Goal: Task Accomplishment & Management: Use online tool/utility

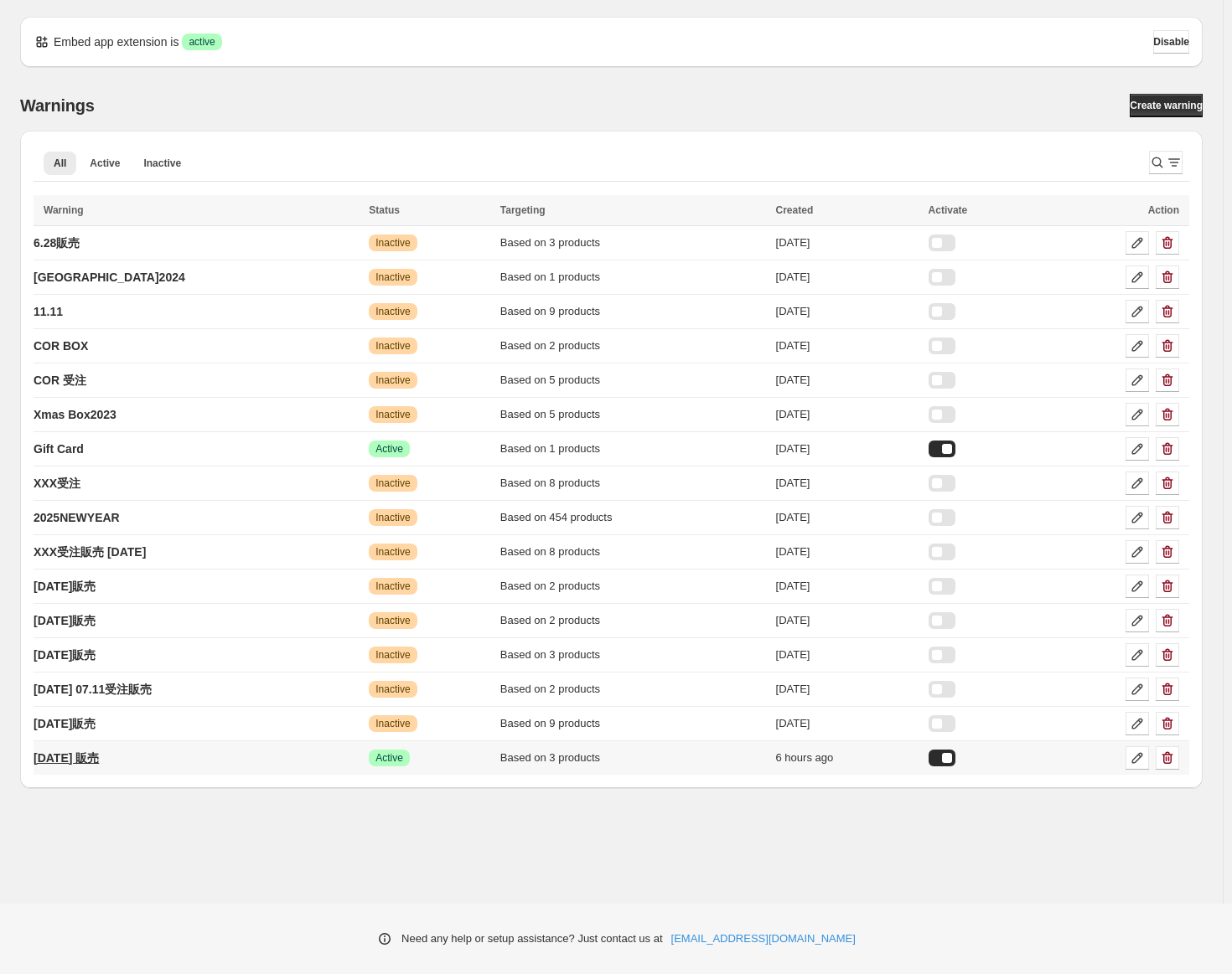
click at [99, 758] on p "[DATE] 販売" at bounding box center [66, 758] width 65 height 17
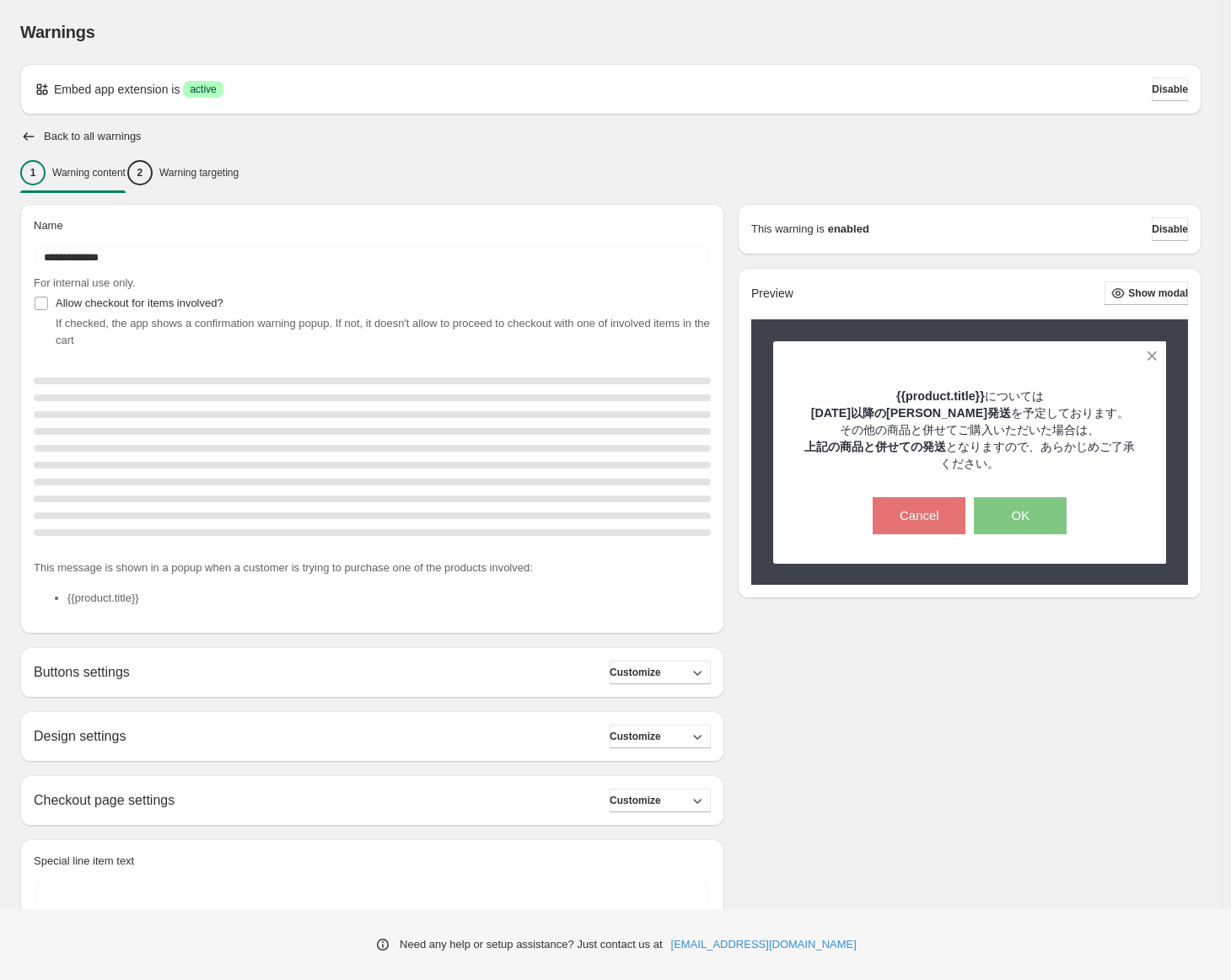
type input "**********"
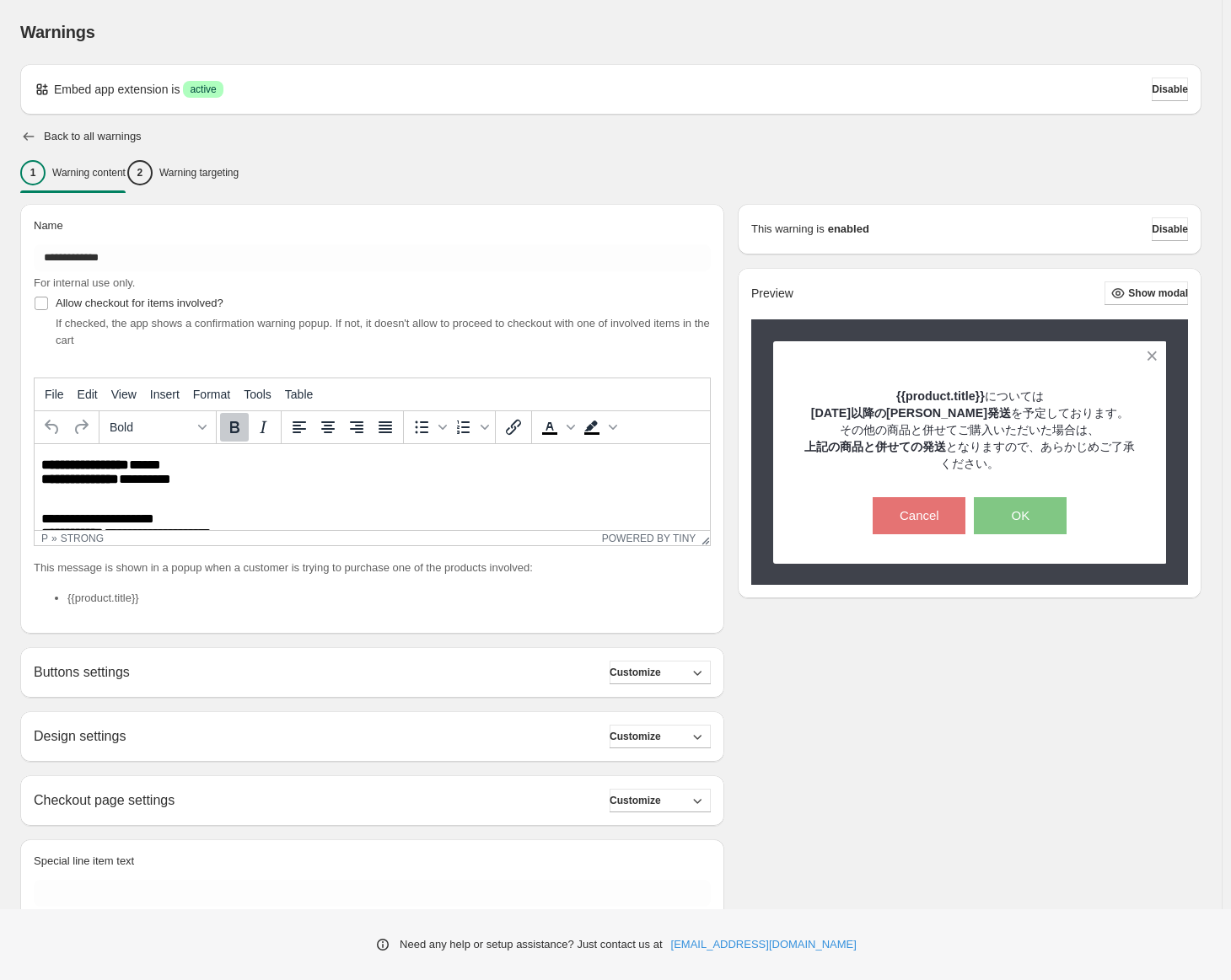
click at [32, 134] on icon "button" at bounding box center [28, 136] width 17 height 17
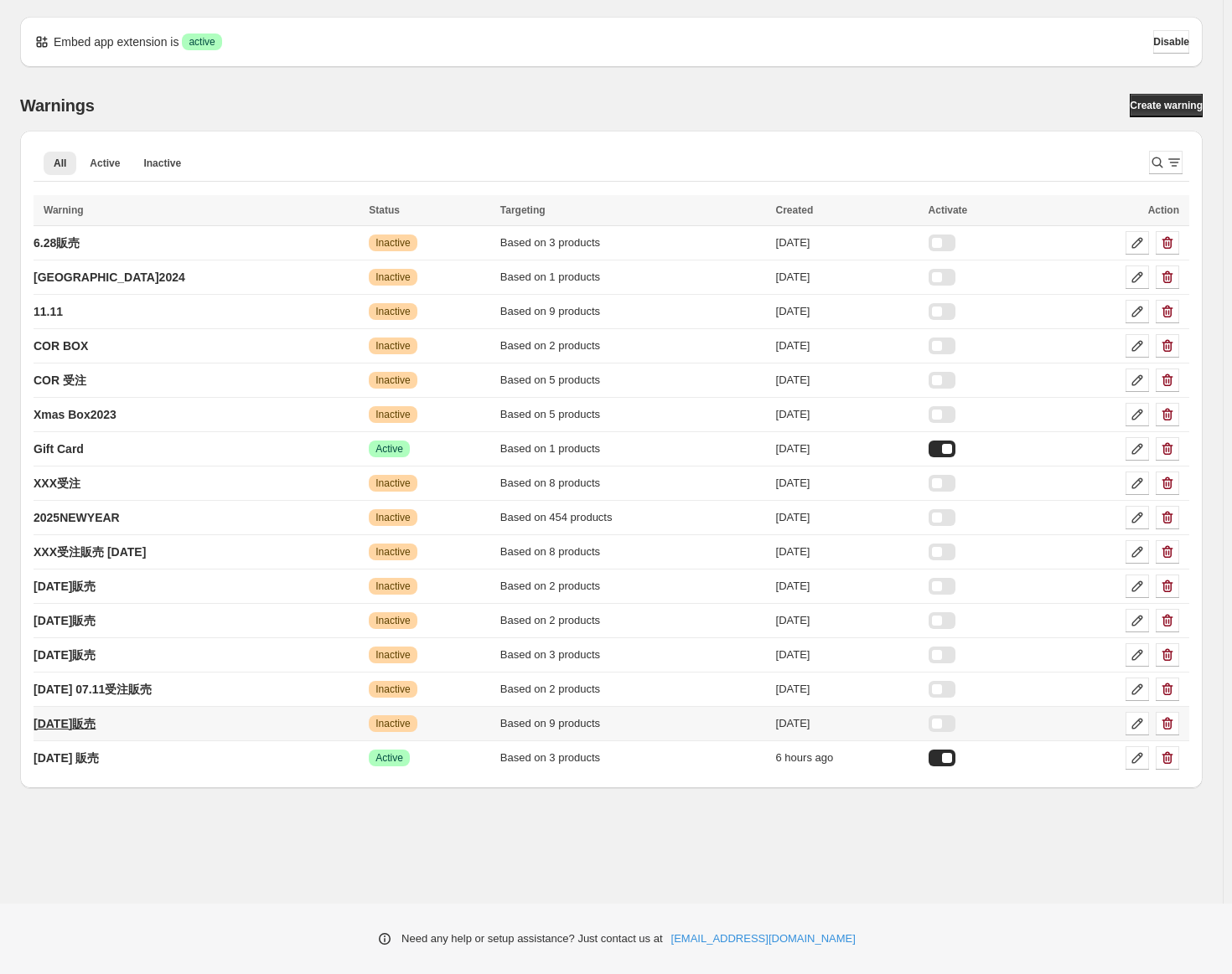
click at [96, 727] on p "[DATE]販売" at bounding box center [64, 723] width 62 height 17
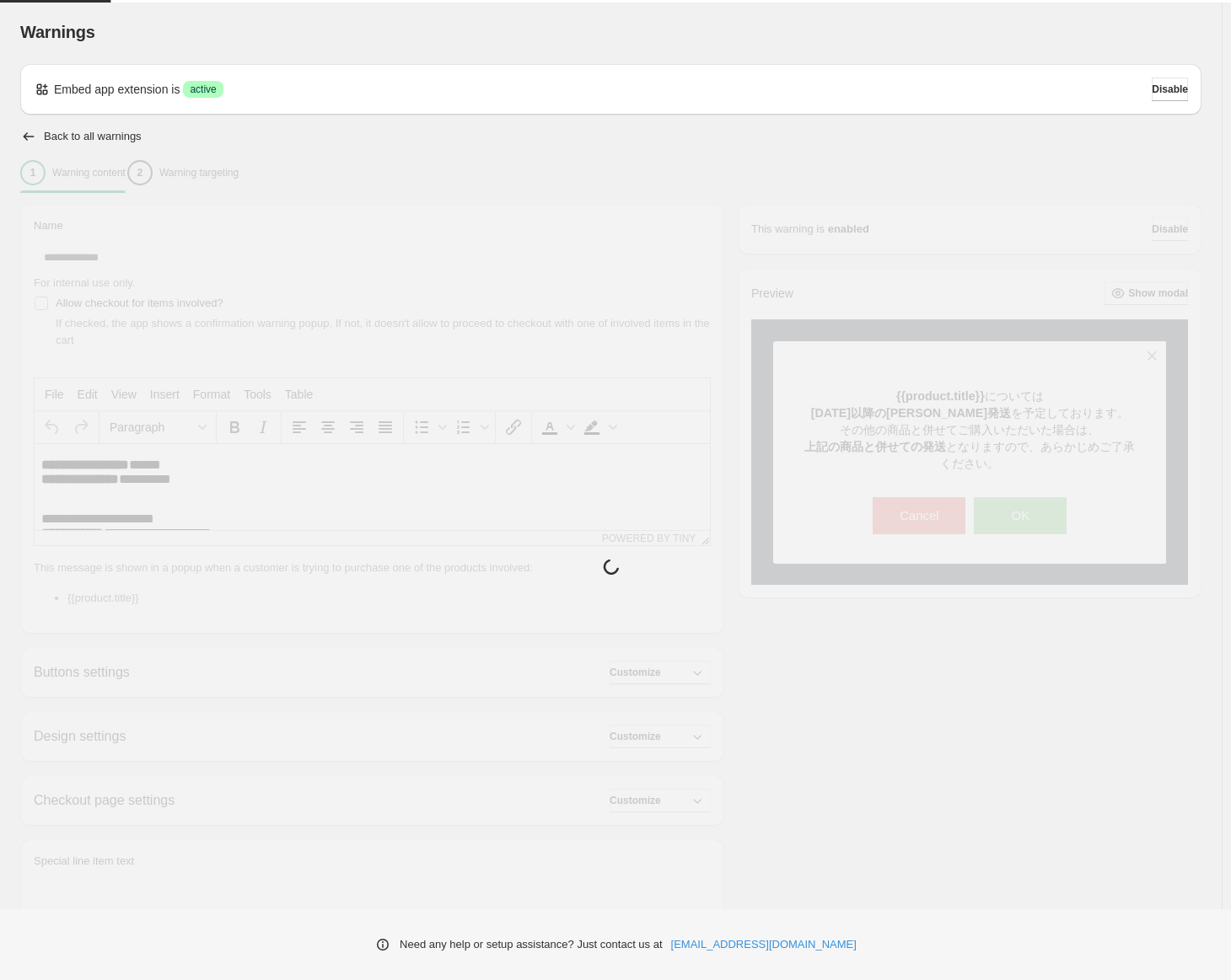
type input "**********"
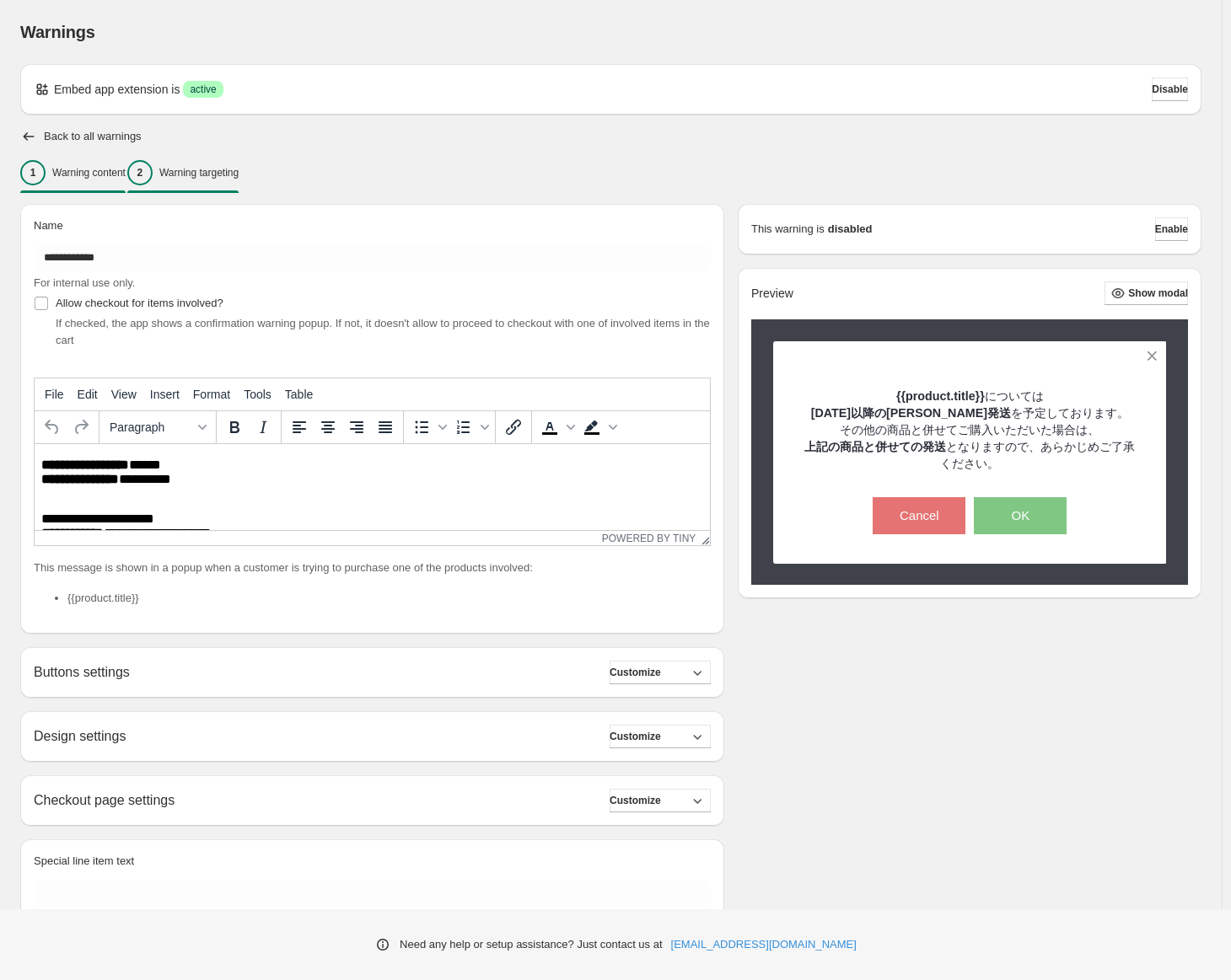
click at [225, 184] on div "2 Warning targeting" at bounding box center [182, 172] width 112 height 25
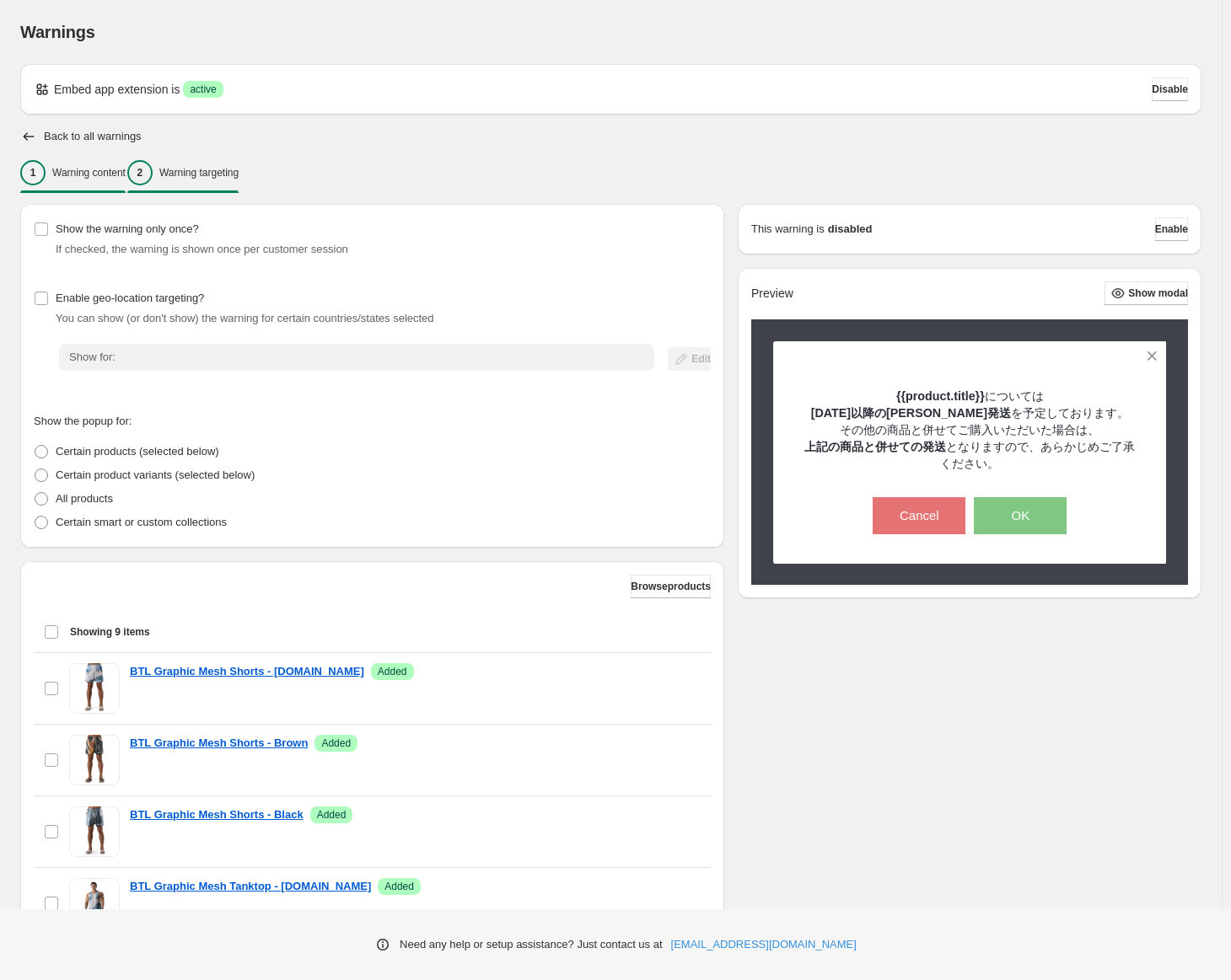
click at [76, 184] on div "1 Warning content" at bounding box center [73, 172] width 105 height 25
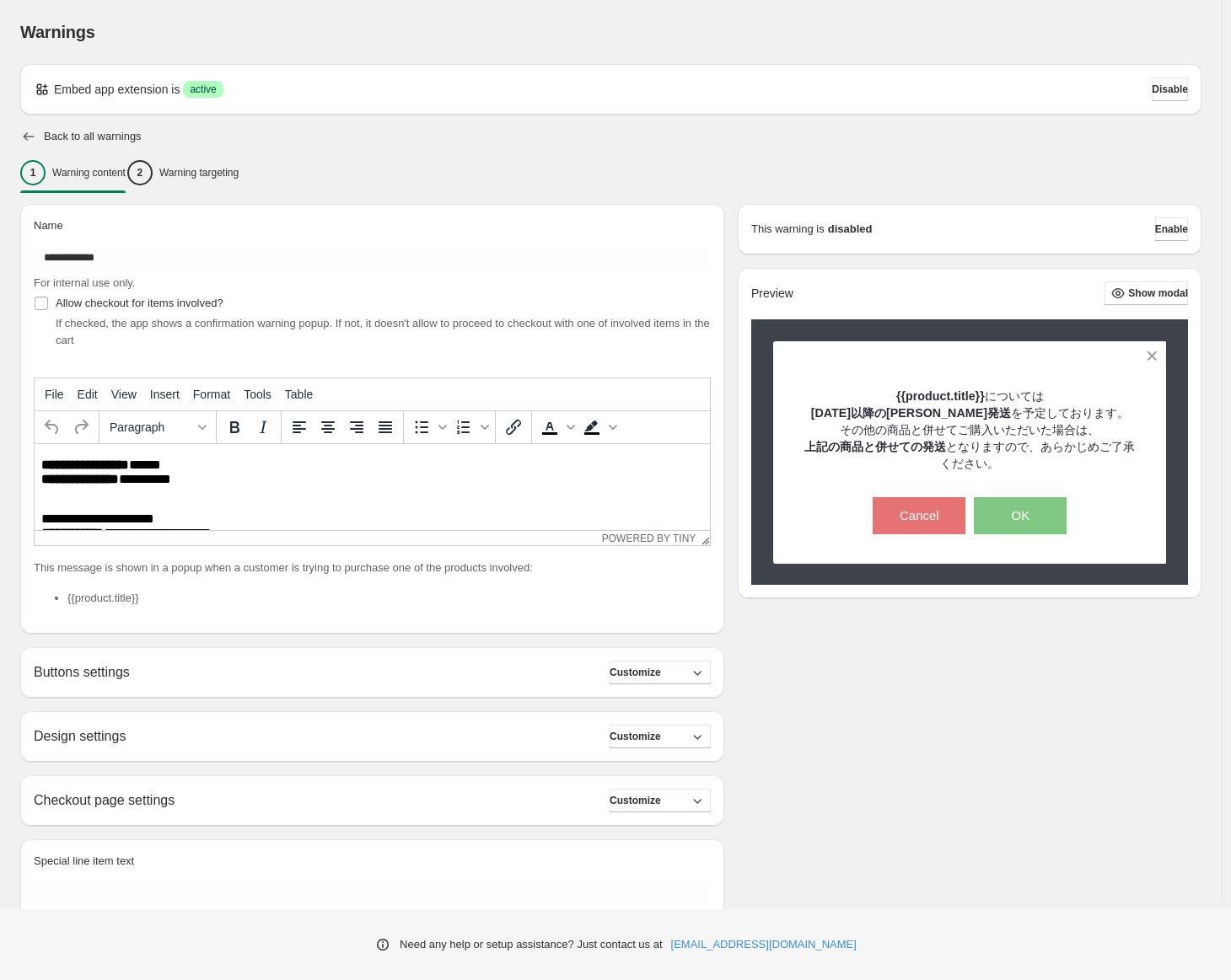
click at [30, 138] on icon "button" at bounding box center [28, 136] width 17 height 17
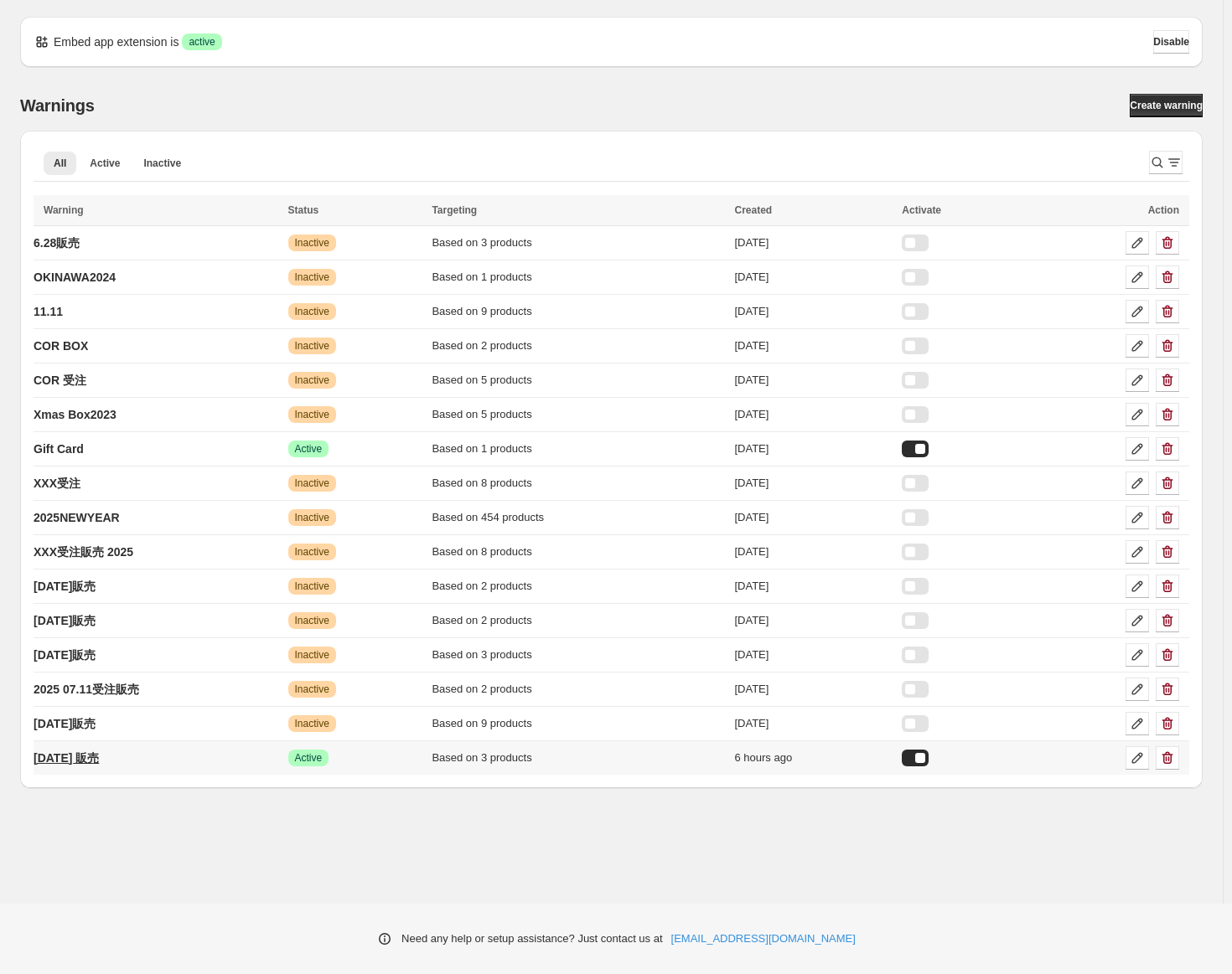
click at [99, 747] on link "[DATE] 販売" at bounding box center [66, 758] width 65 height 27
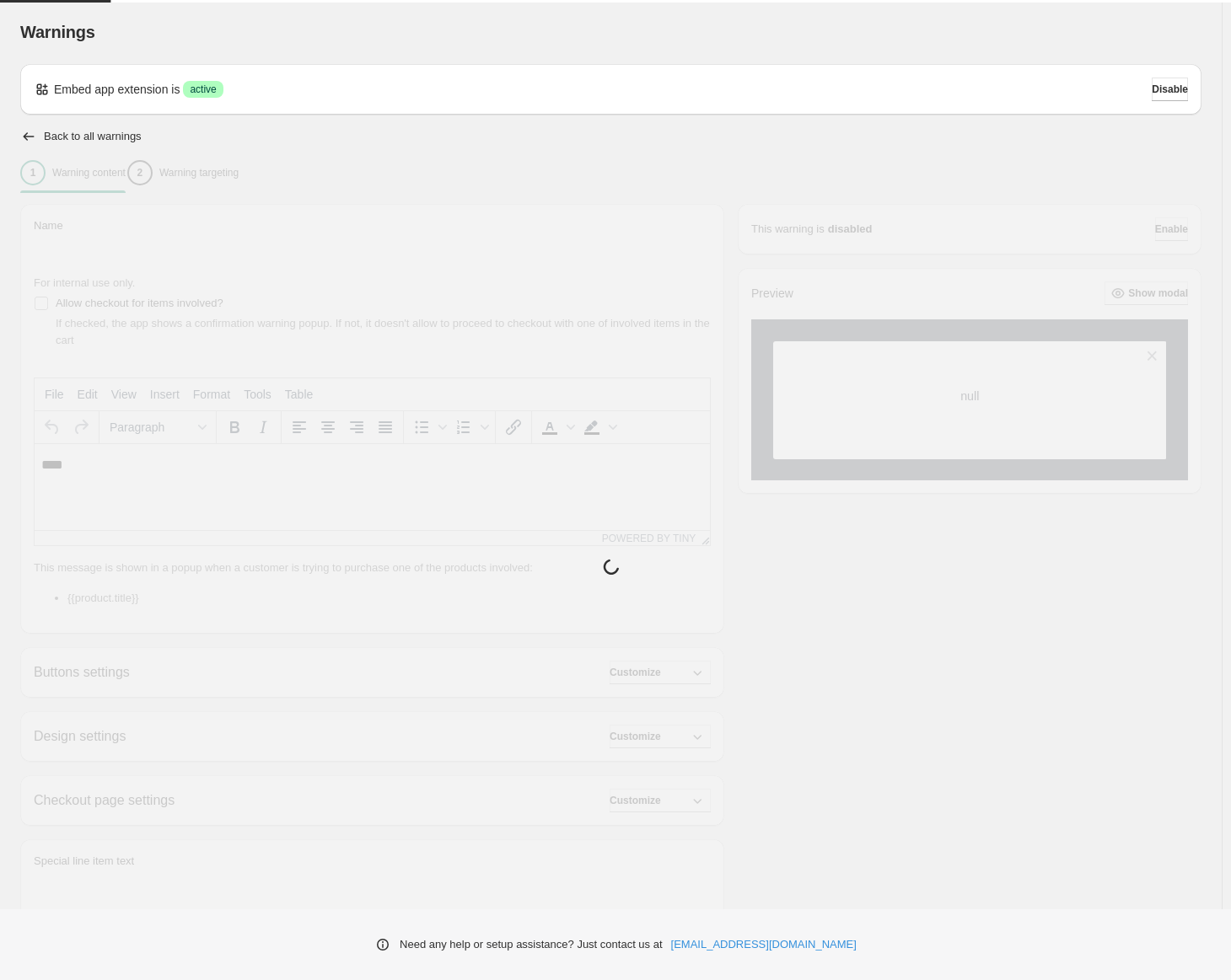
type input "**********"
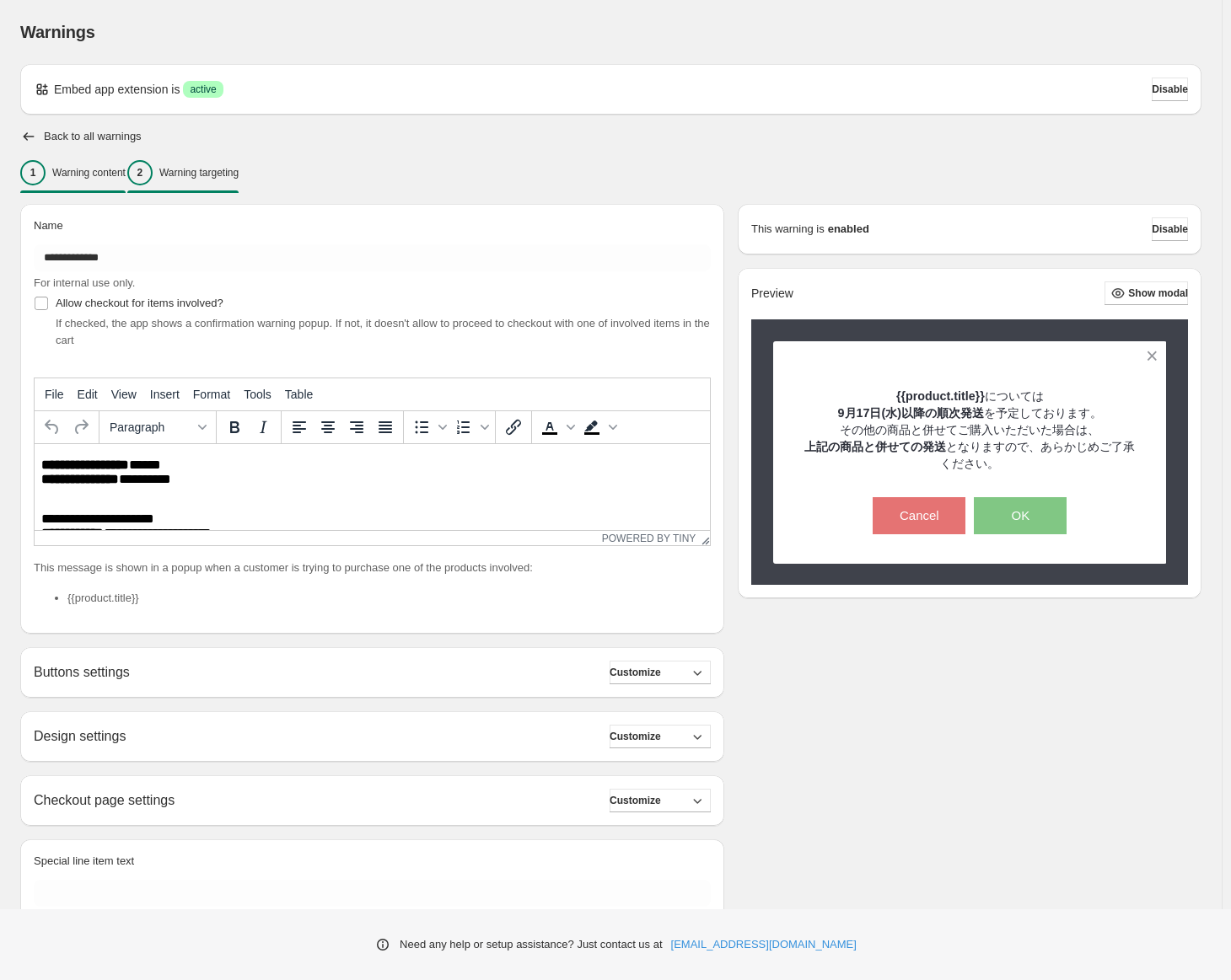
click at [202, 182] on div "2 Warning targeting" at bounding box center [182, 172] width 112 height 25
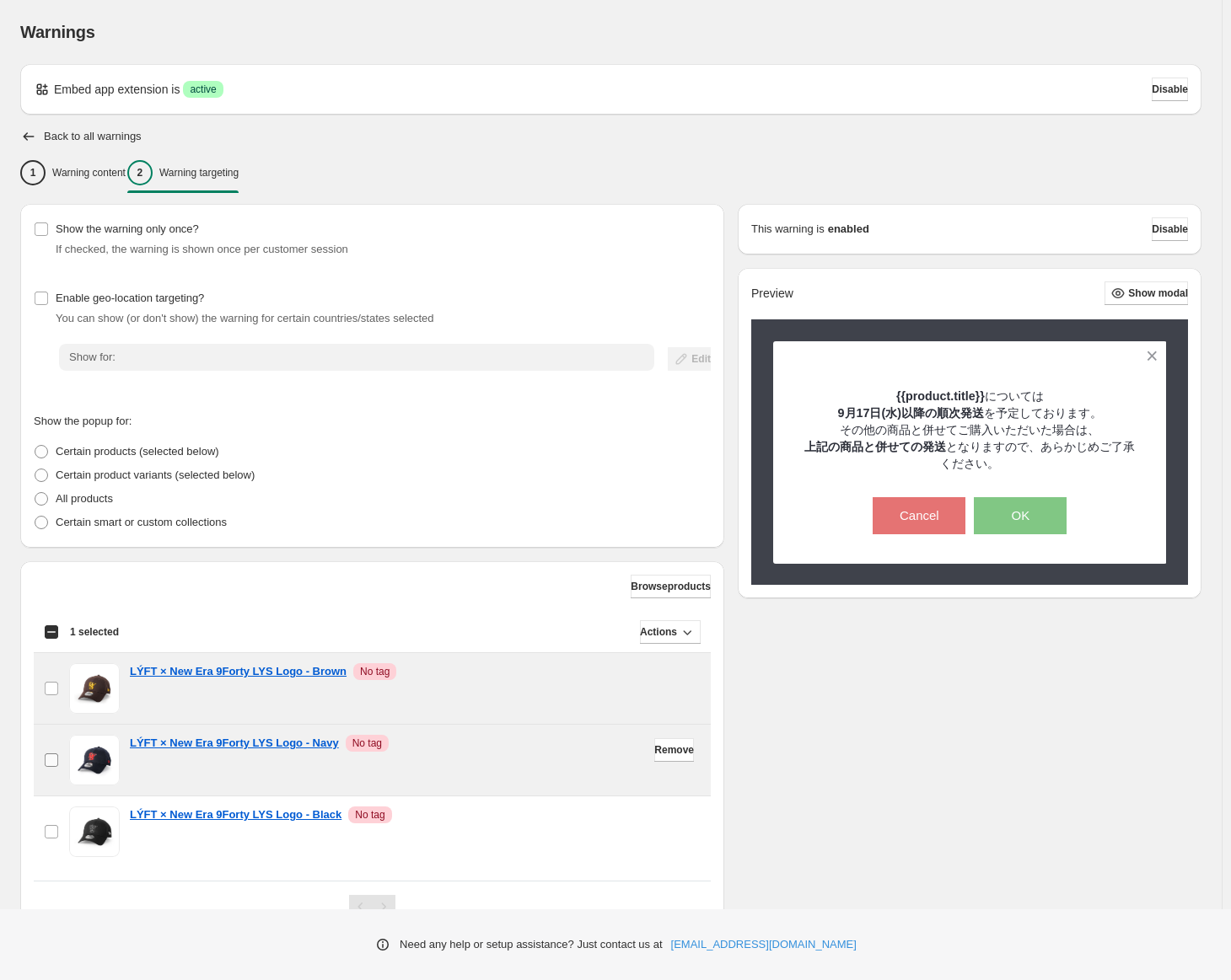
click at [44, 754] on span at bounding box center [51, 760] width 15 height 15
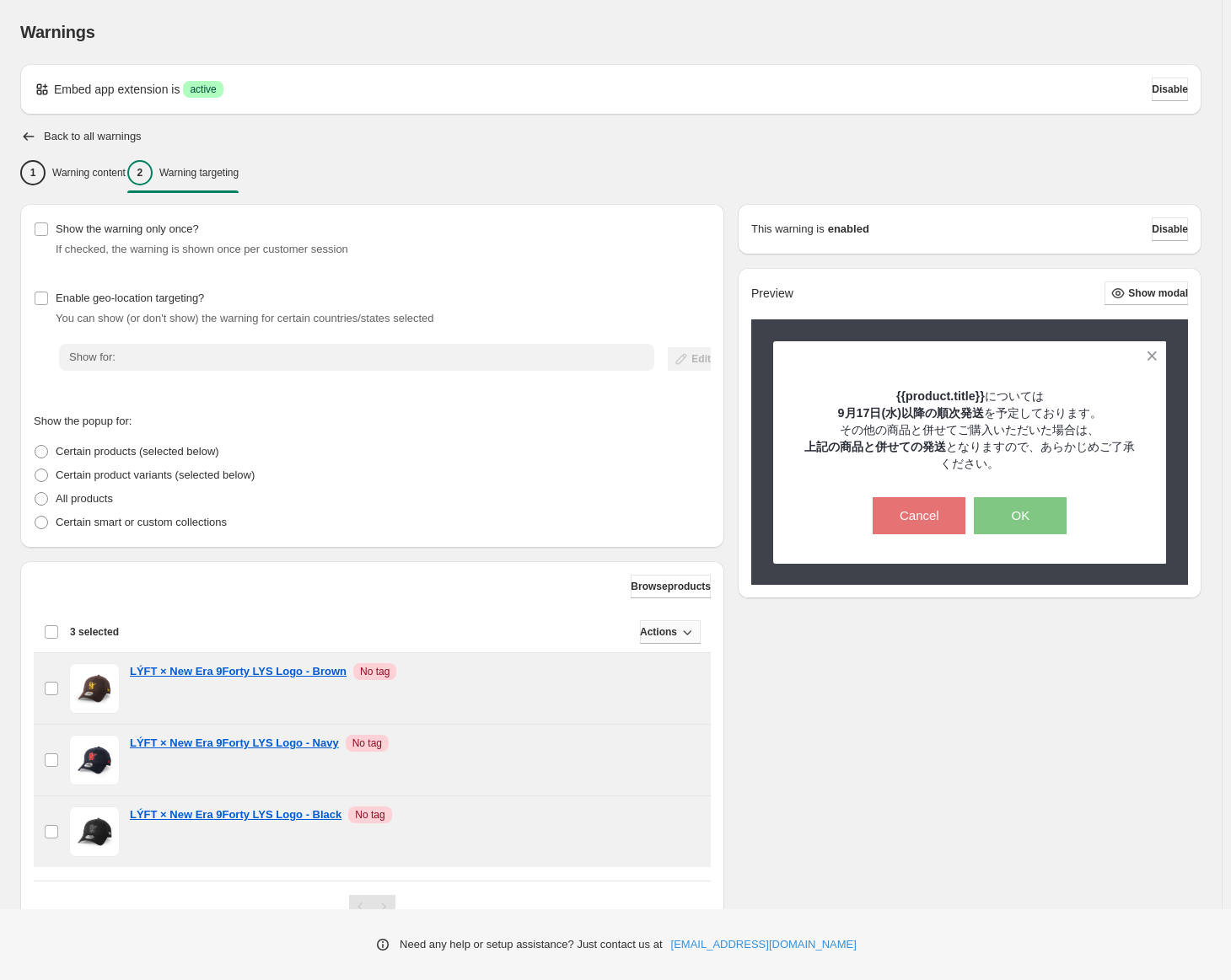
click at [679, 634] on icon "button" at bounding box center [687, 632] width 17 height 17
click at [657, 672] on span "Remove" at bounding box center [666, 668] width 41 height 13
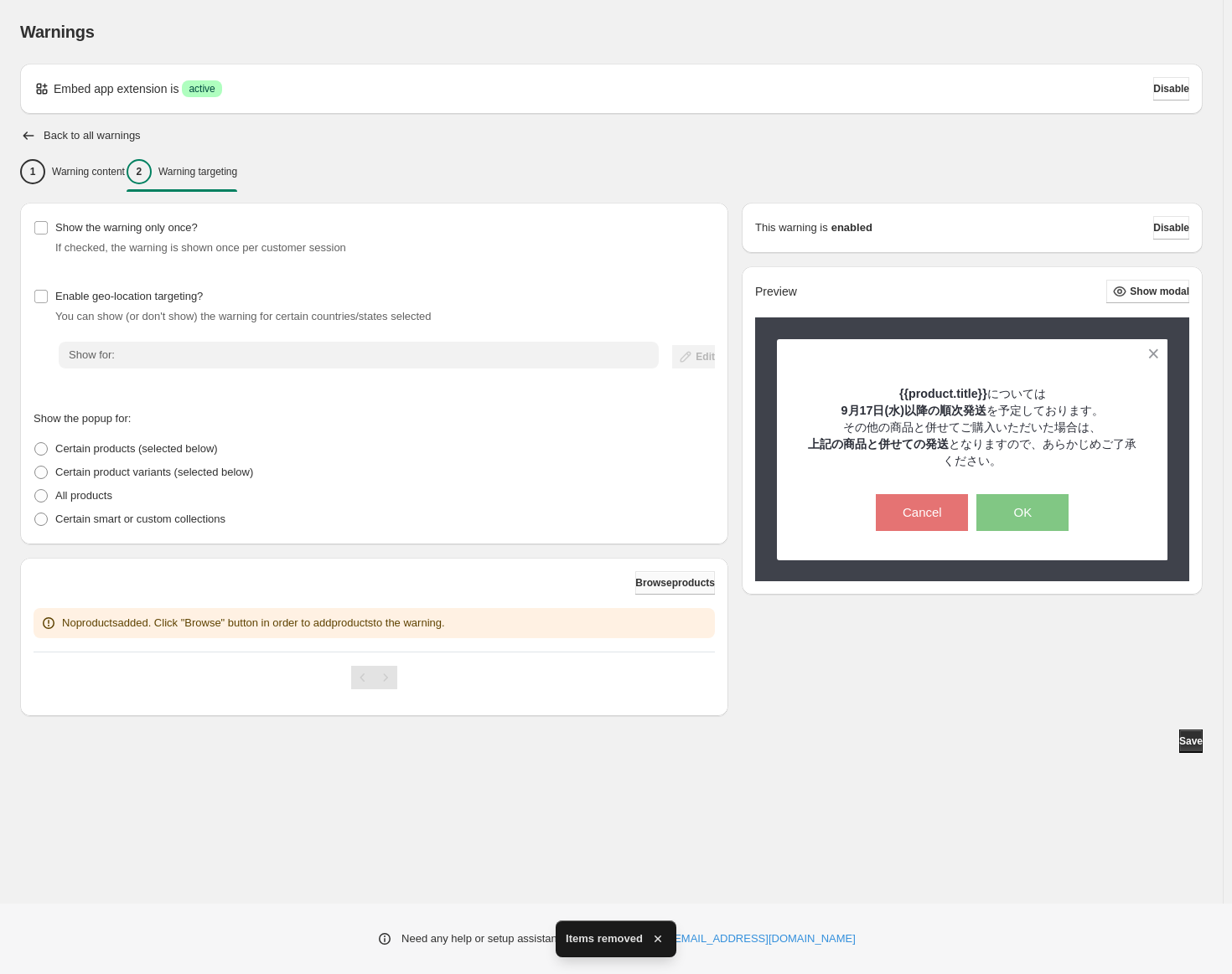
click at [641, 588] on span "Browse products" at bounding box center [675, 583] width 79 height 14
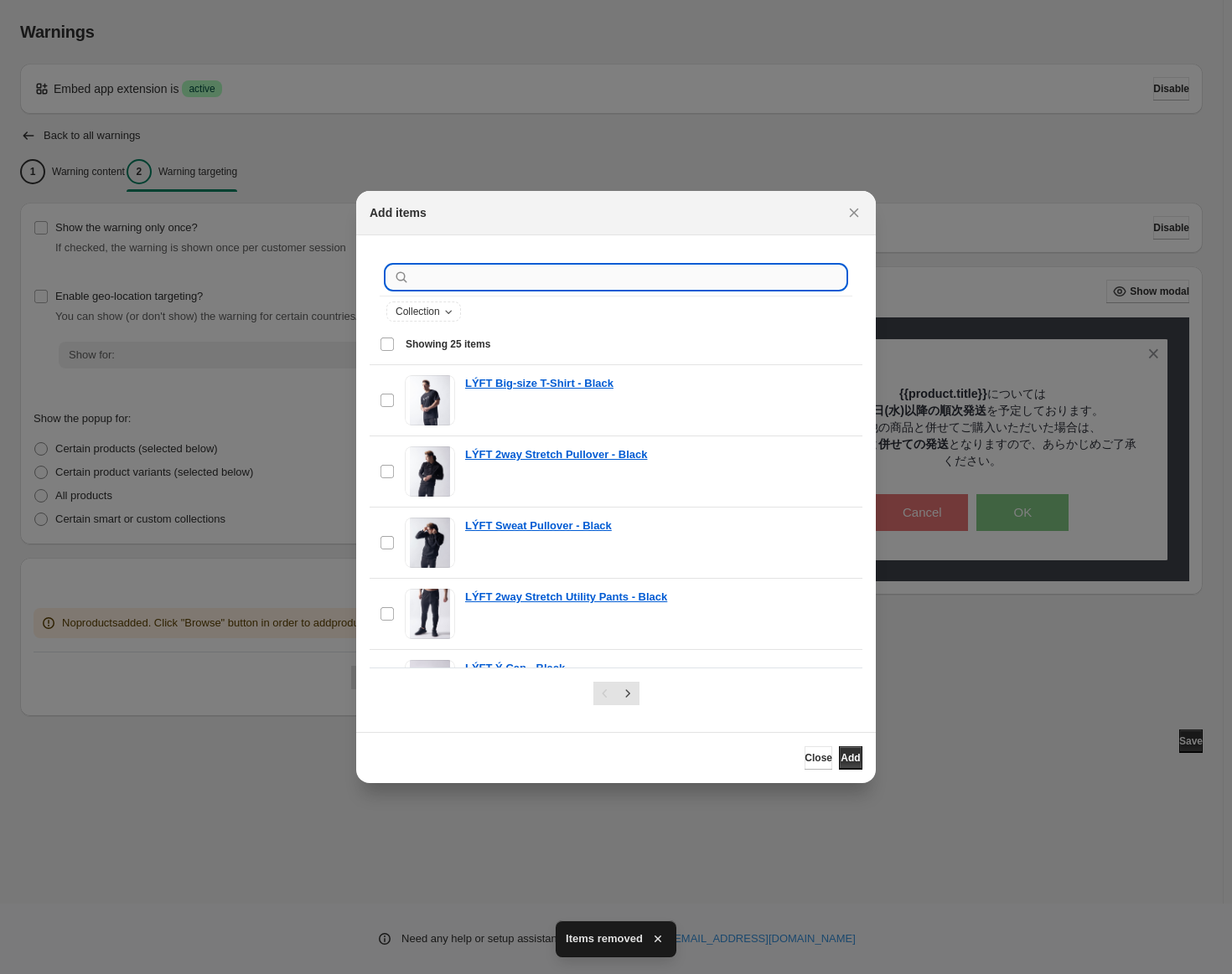
click at [489, 280] on input ":r1t:" at bounding box center [629, 277] width 432 height 23
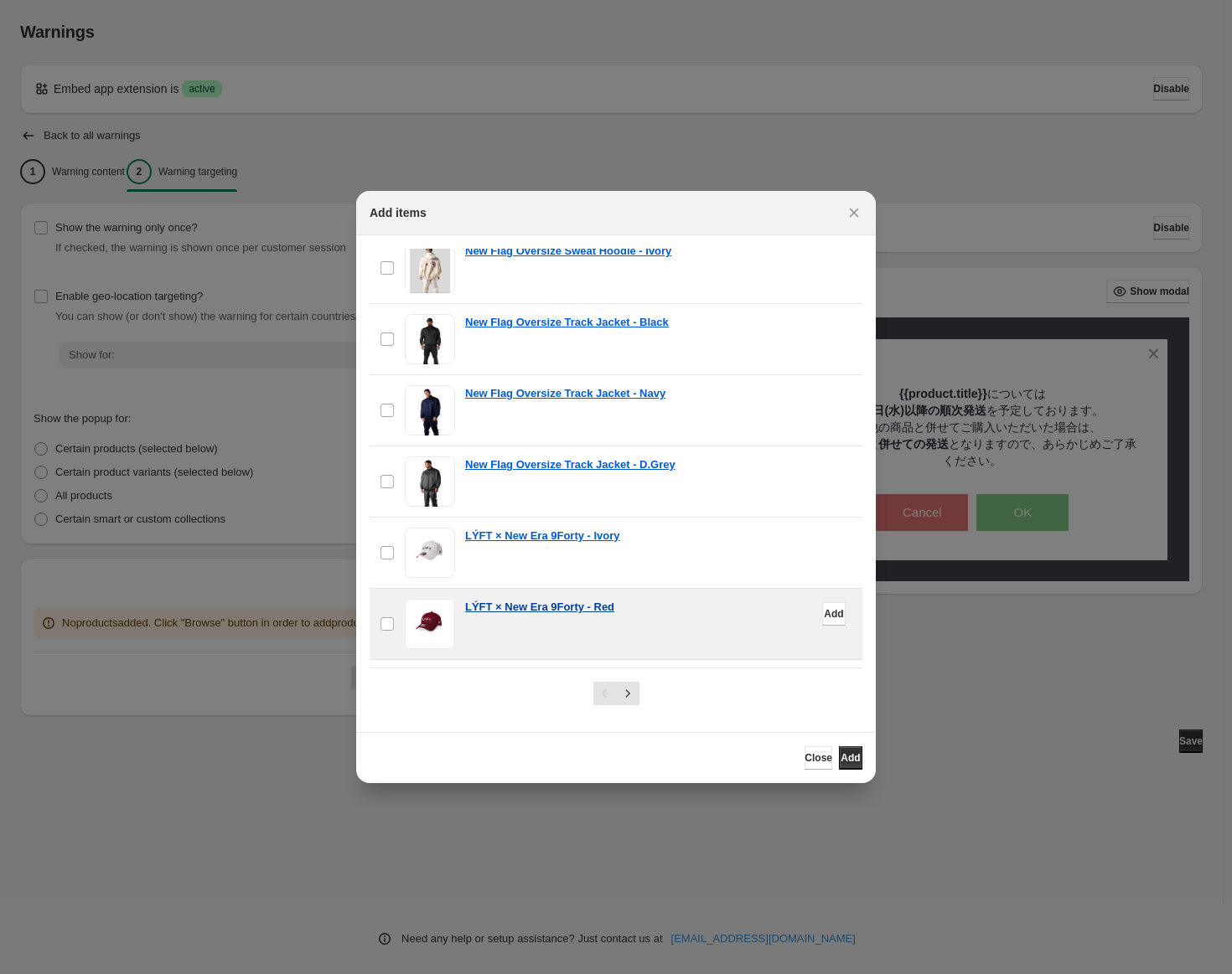
scroll to position [1477, 0]
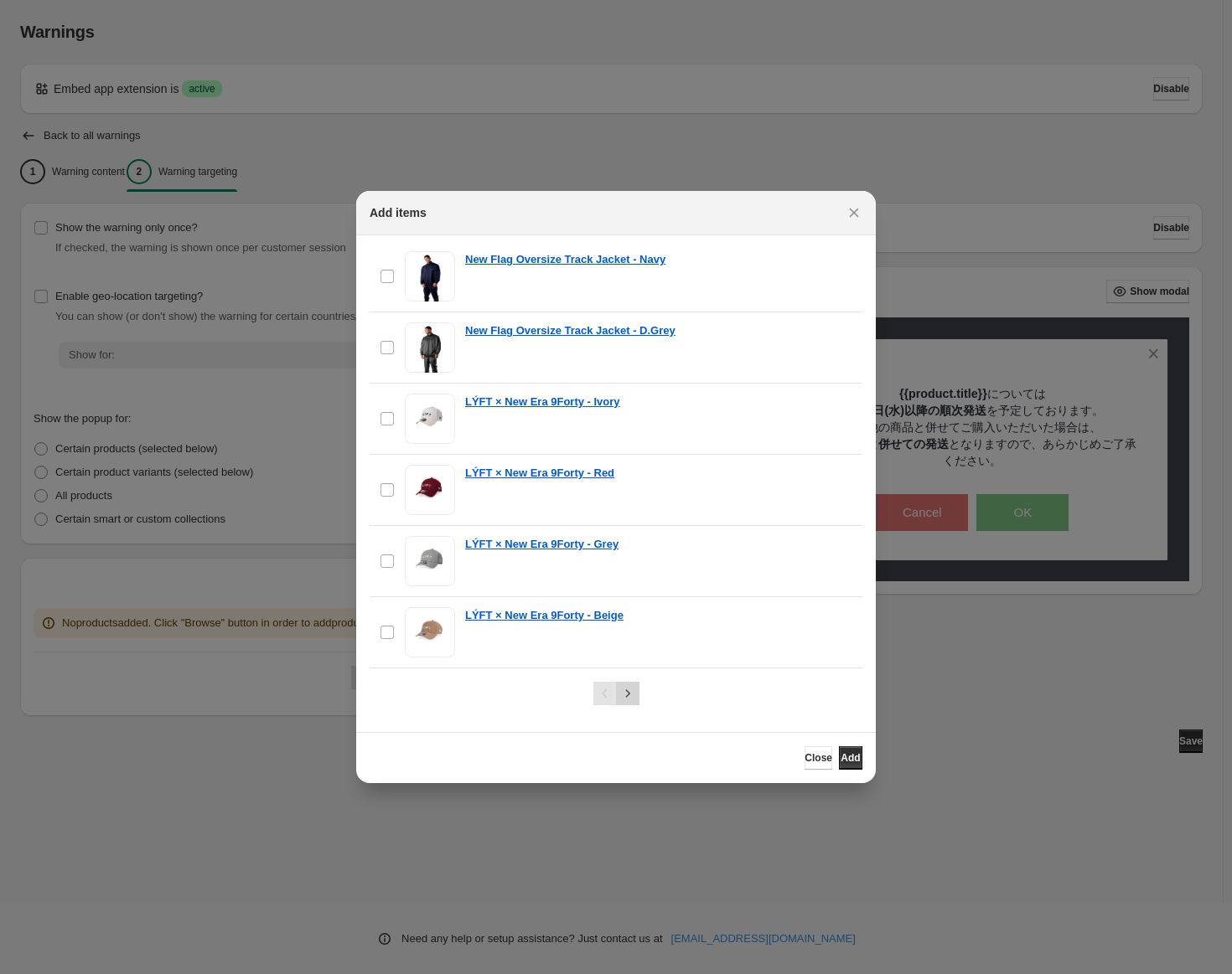
type input "*******"
click at [635, 695] on icon "Next" at bounding box center [627, 694] width 17 height 17
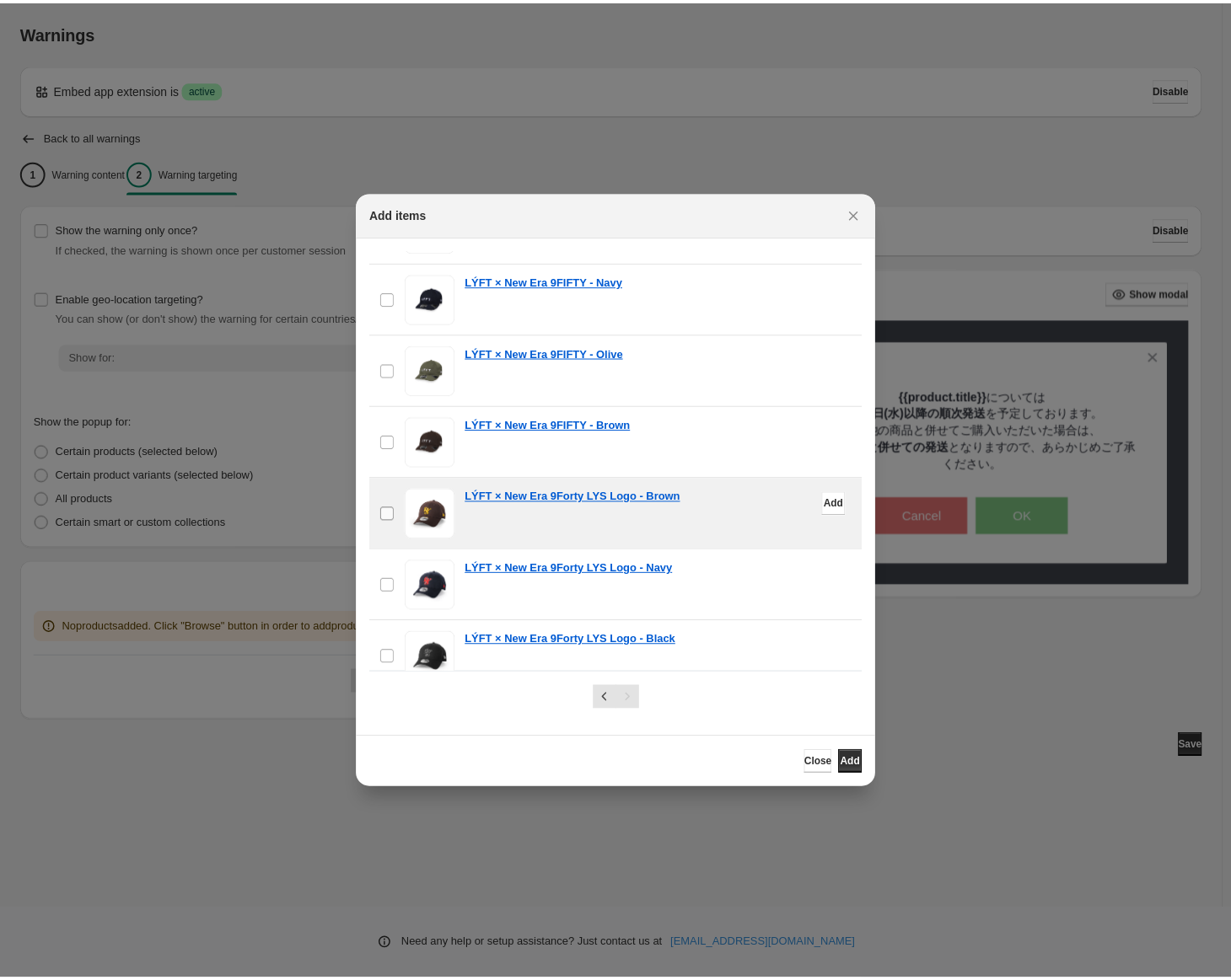
scroll to position [320, 0]
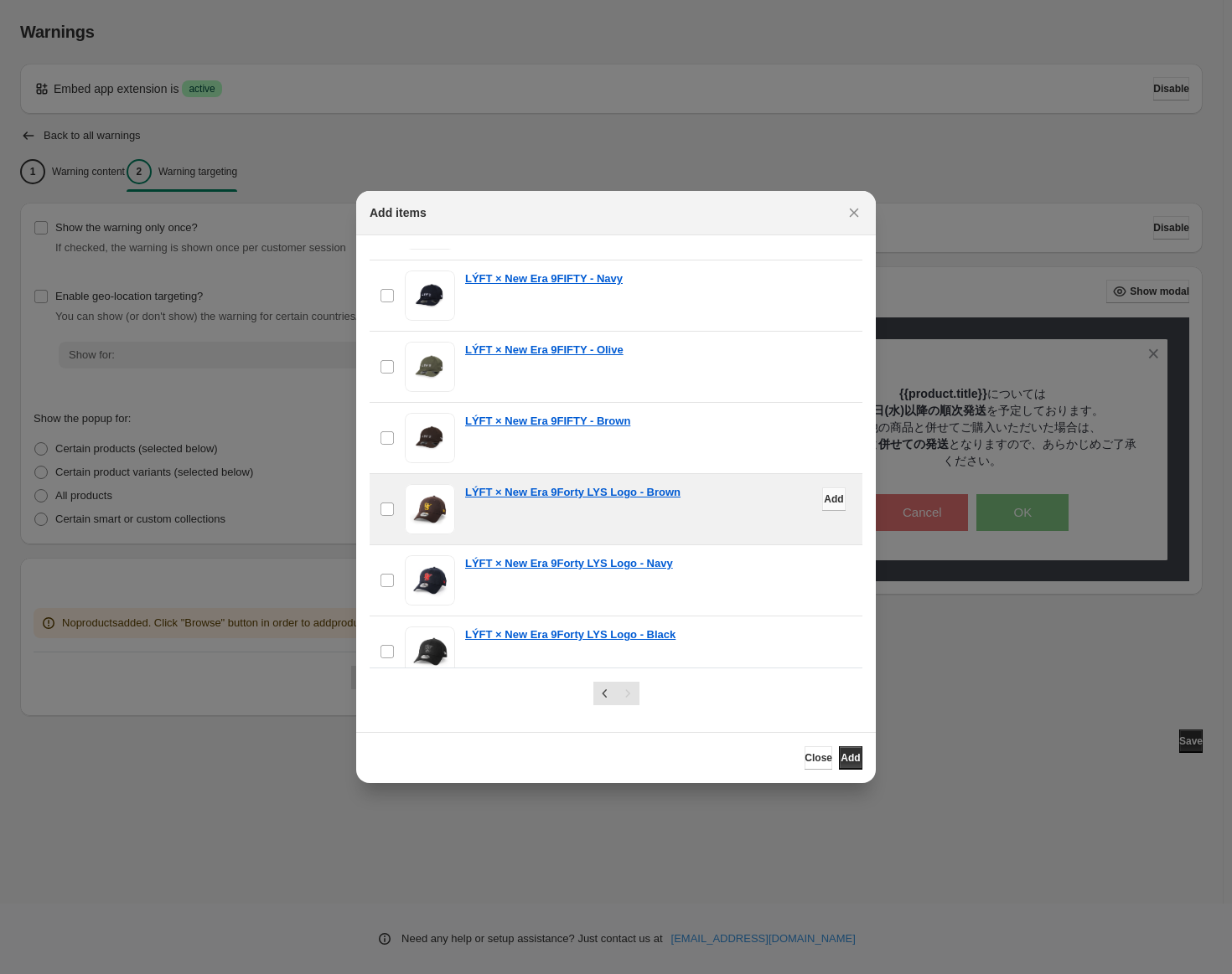
click at [822, 506] on button "Add" at bounding box center [833, 500] width 23 height 23
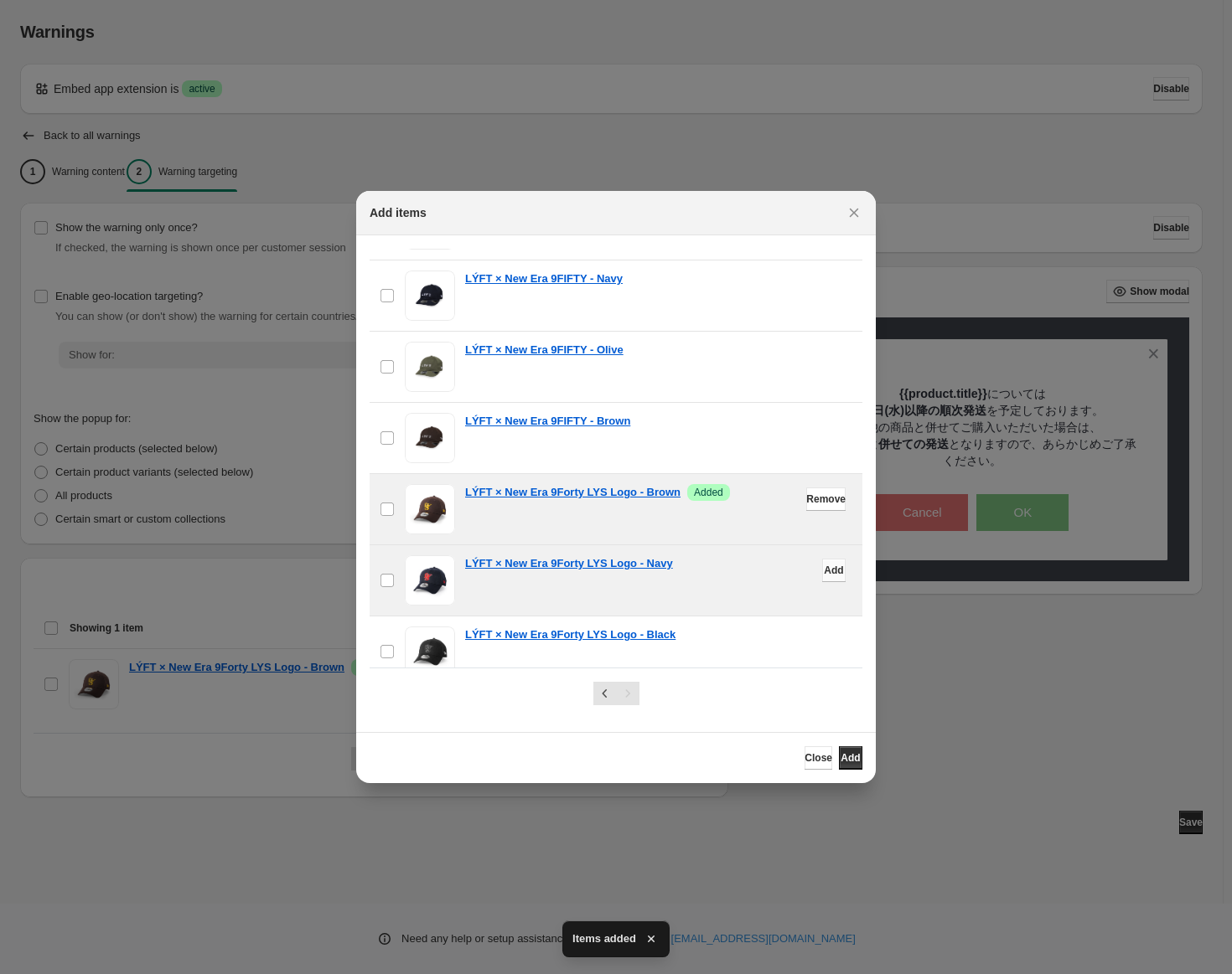
click at [822, 564] on button "Add" at bounding box center [833, 571] width 23 height 23
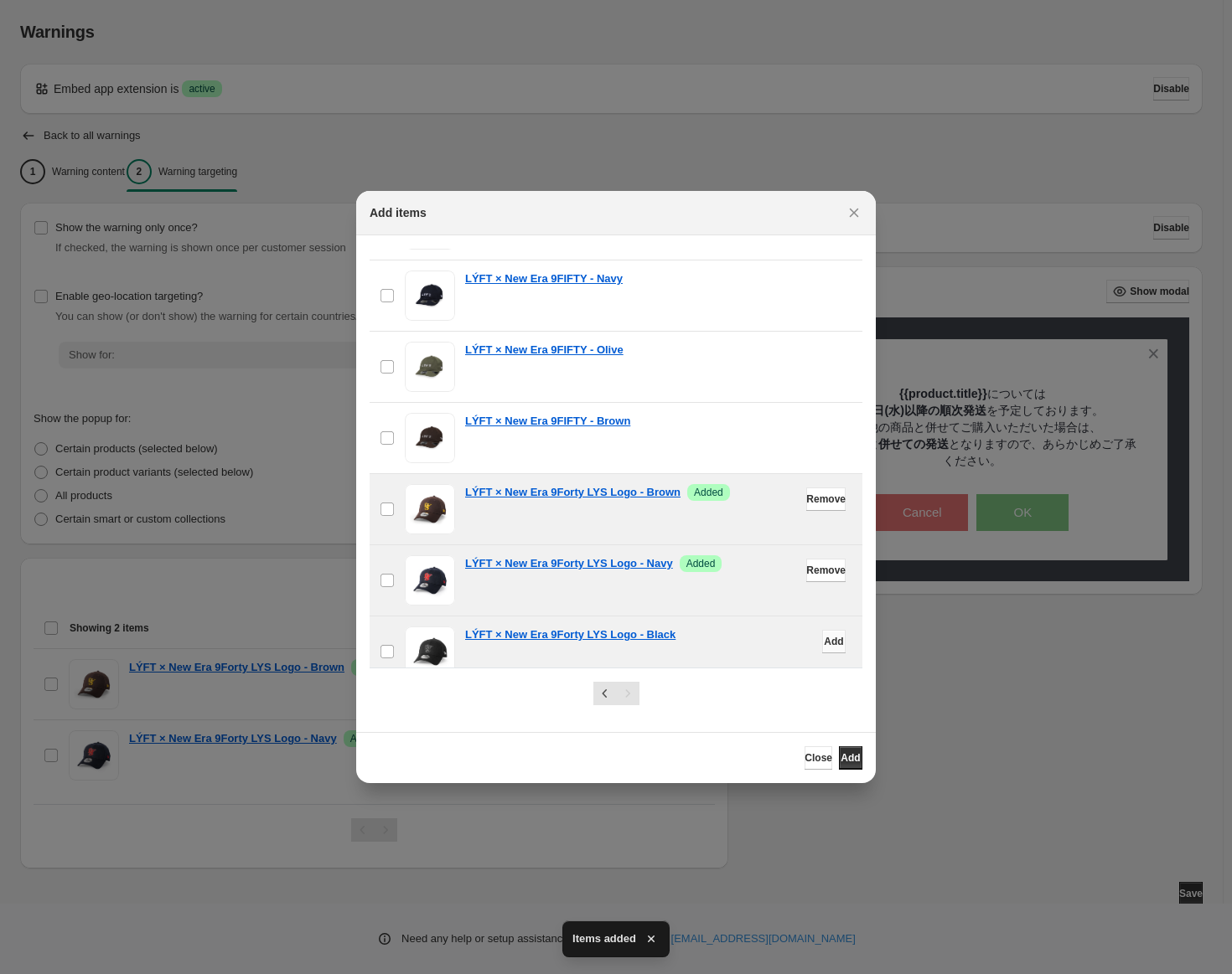
click at [823, 637] on span "Add" at bounding box center [832, 641] width 19 height 14
click at [841, 755] on span "Add" at bounding box center [850, 758] width 19 height 14
click at [851, 213] on icon "Close" at bounding box center [853, 213] width 17 height 17
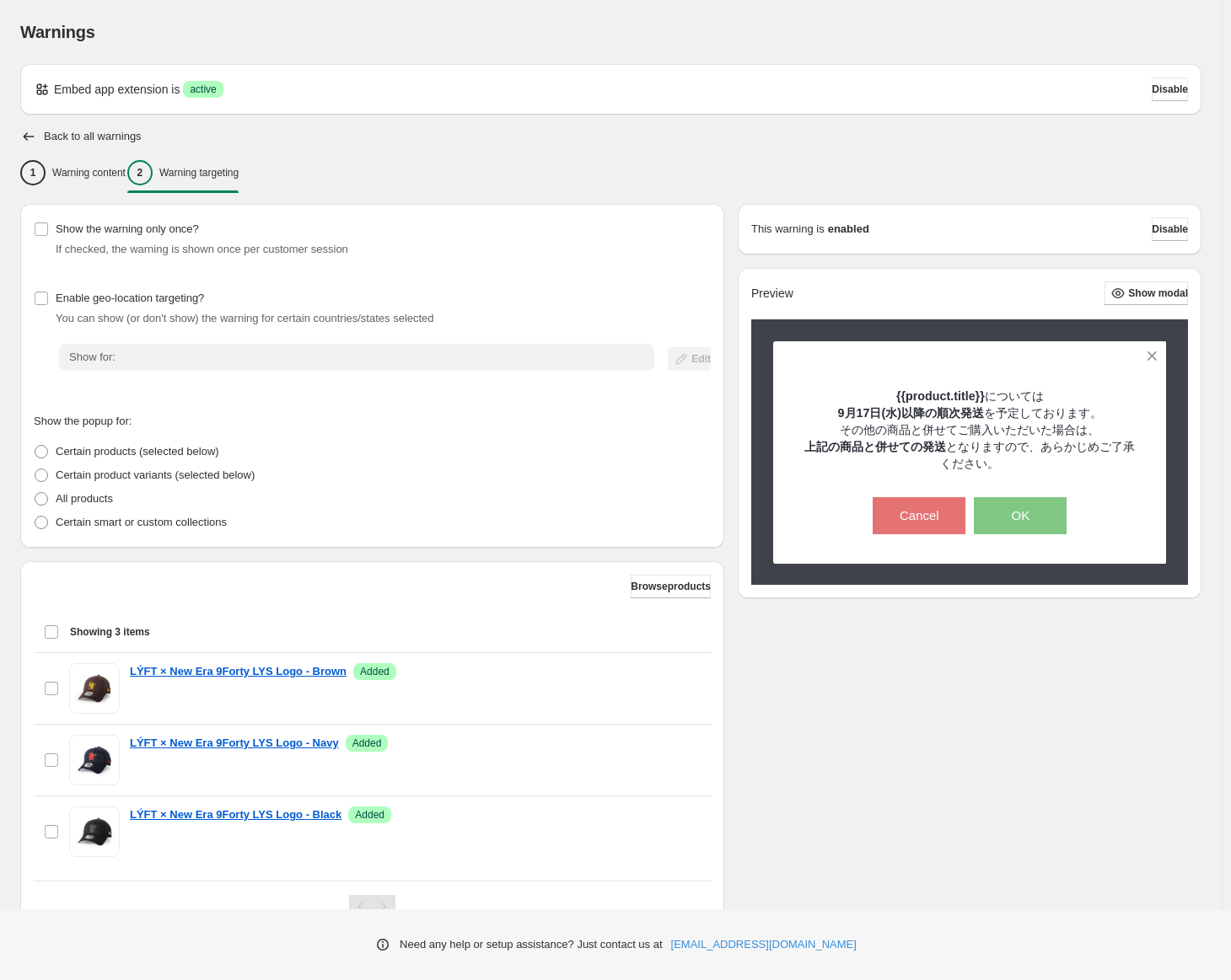
scroll to position [75, 0]
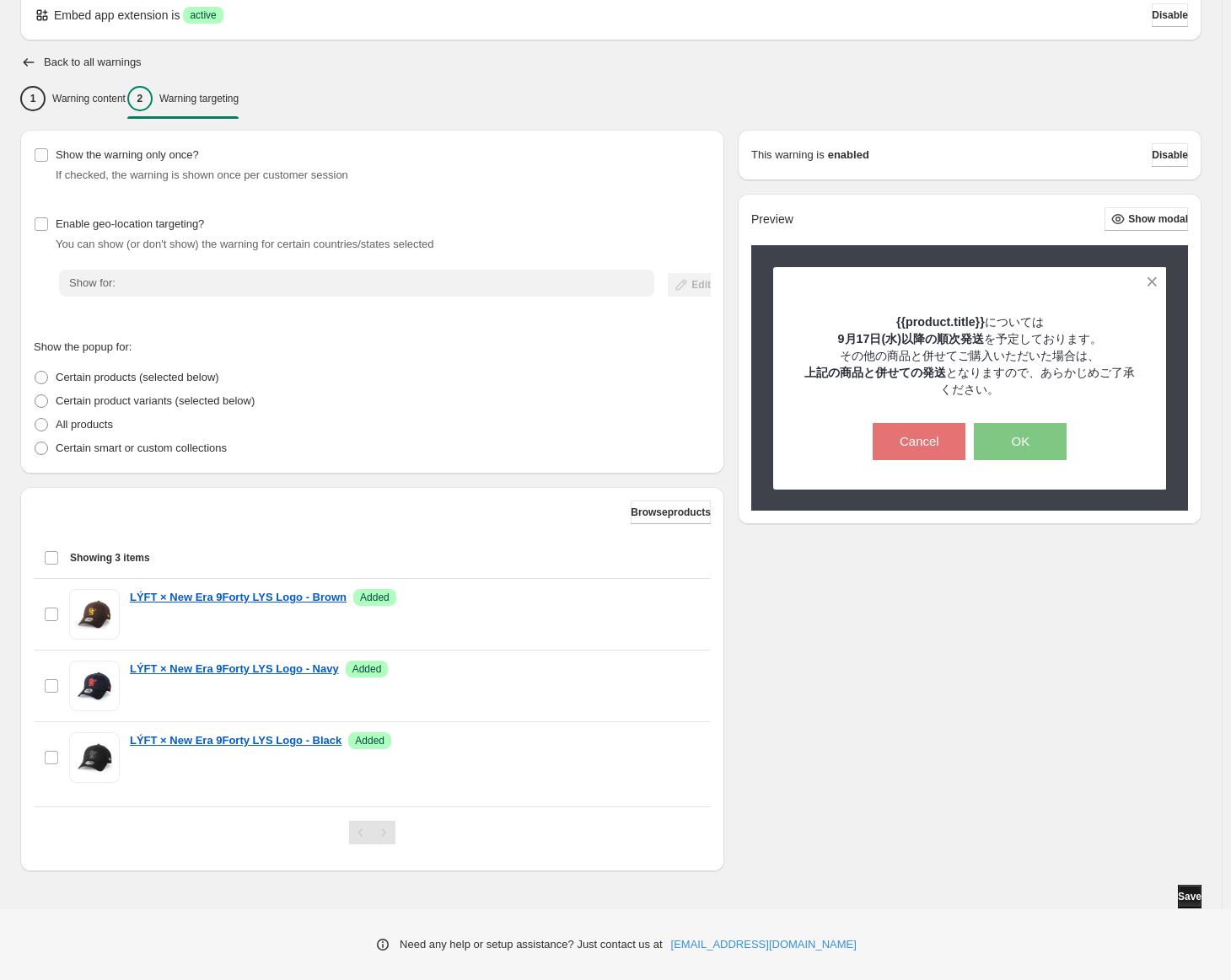
click at [1190, 888] on button "Save" at bounding box center [1190, 897] width 24 height 24
click at [27, 64] on icon "button" at bounding box center [29, 62] width 11 height 8
